Goal: Task Accomplishment & Management: Manage account settings

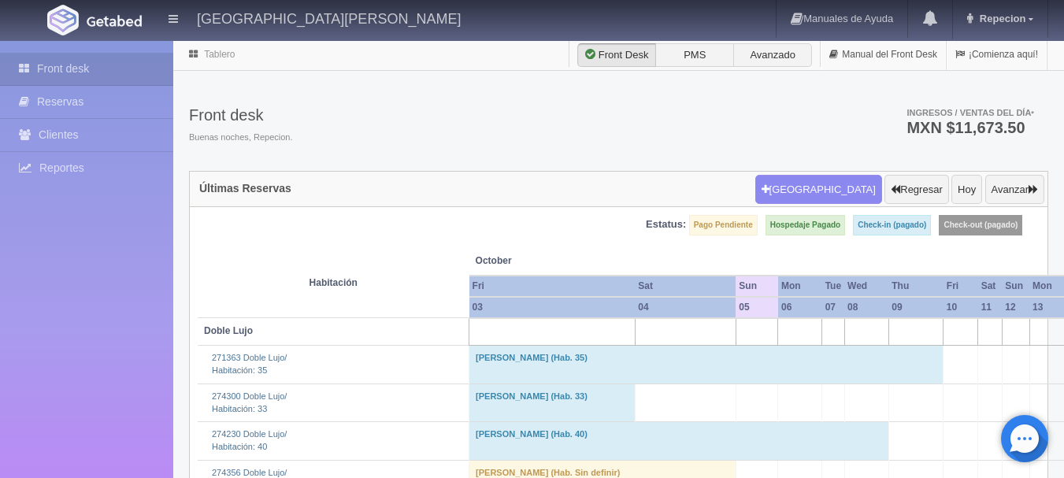
scroll to position [157, 0]
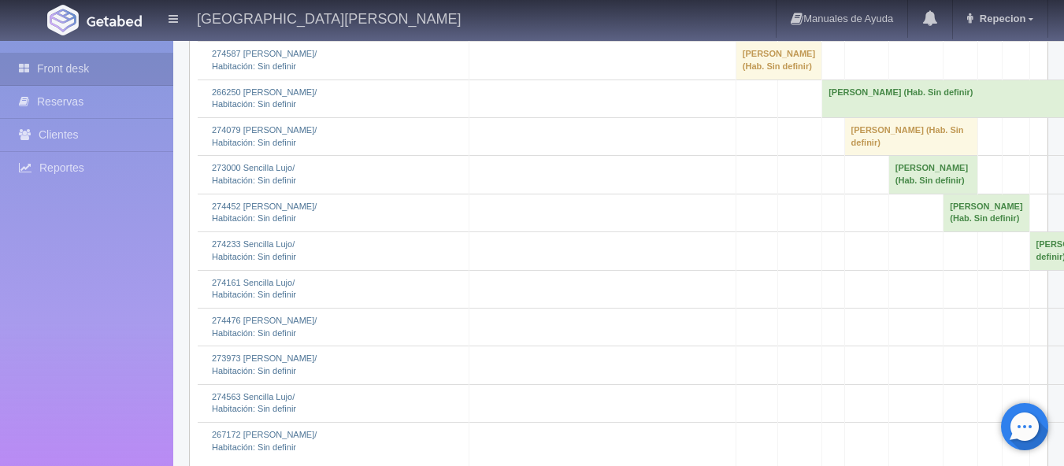
scroll to position [2204, 0]
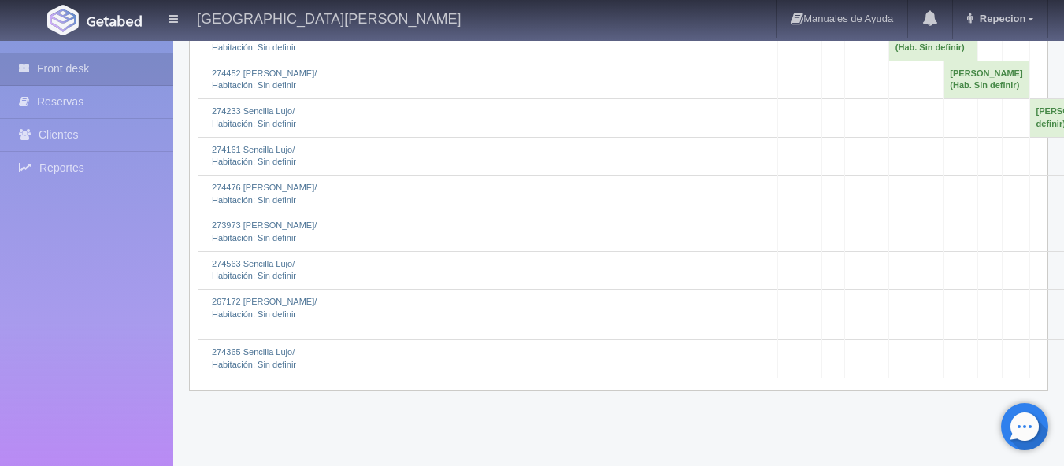
click at [749, 46] on link "Más Información" at bounding box center [770, 40] width 70 height 11
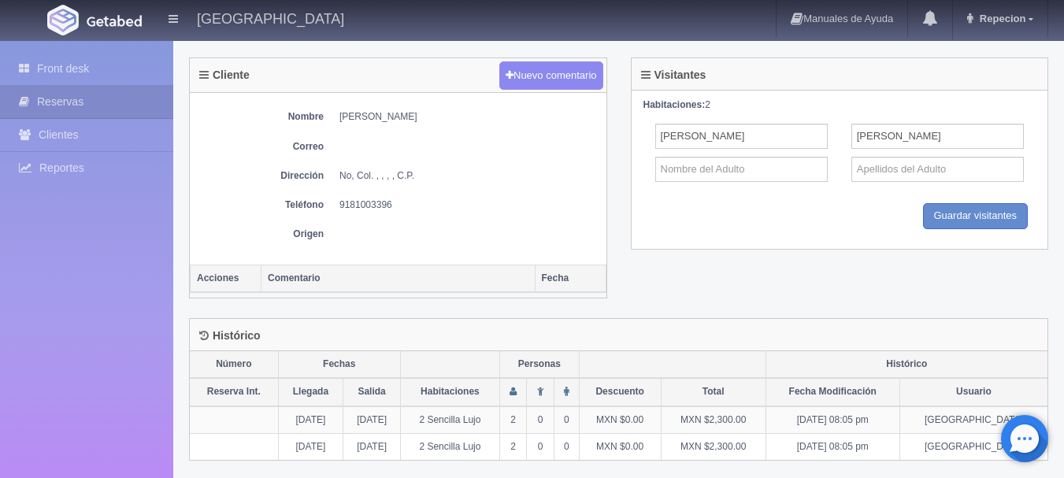
scroll to position [607, 0]
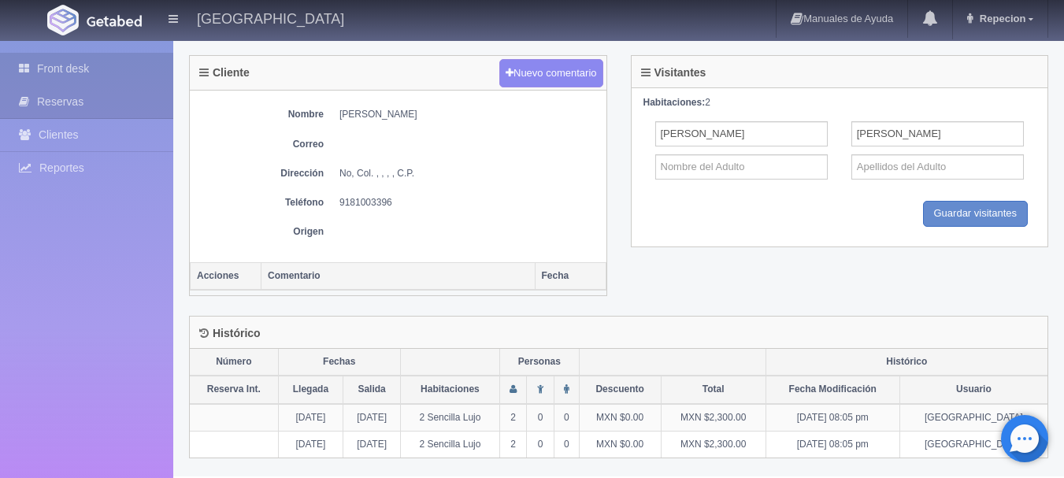
click at [46, 64] on link "Front desk" at bounding box center [86, 69] width 173 height 32
